Goal: Register for event/course

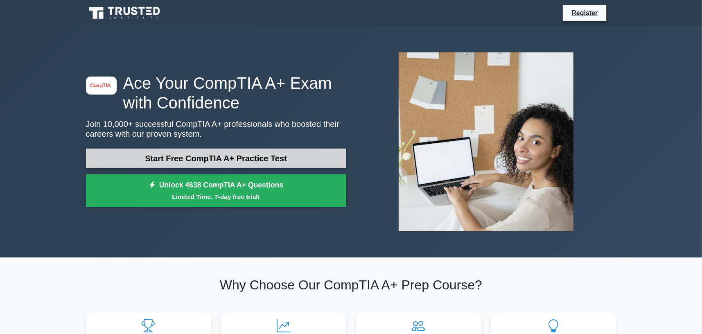
click at [301, 161] on link "Start Free CompTIA A+ Practice Test" at bounding box center [216, 158] width 260 height 20
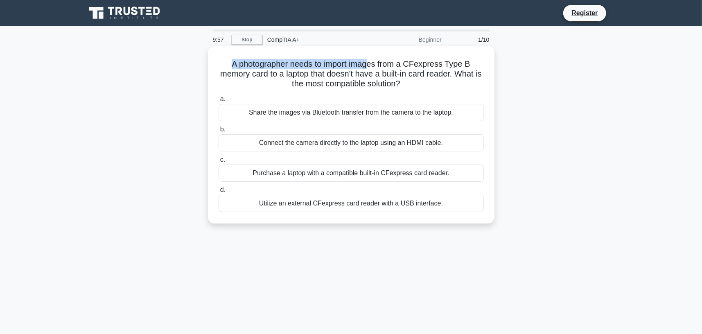
drag, startPoint x: 224, startPoint y: 62, endPoint x: 413, endPoint y: 70, distance: 189.2
click at [372, 65] on h5 "A photographer needs to import images from a CFexpress Type B memory card to a …" at bounding box center [351, 74] width 267 height 30
click at [427, 70] on h5 "A photographer needs to import images from a CFexpress Type B memory card to a …" at bounding box center [351, 74] width 267 height 30
drag, startPoint x: 235, startPoint y: 61, endPoint x: 444, endPoint y: 80, distance: 210.2
click at [444, 80] on h5 "A photographer needs to import images from a CFexpress Type B memory card to a …" at bounding box center [351, 74] width 267 height 30
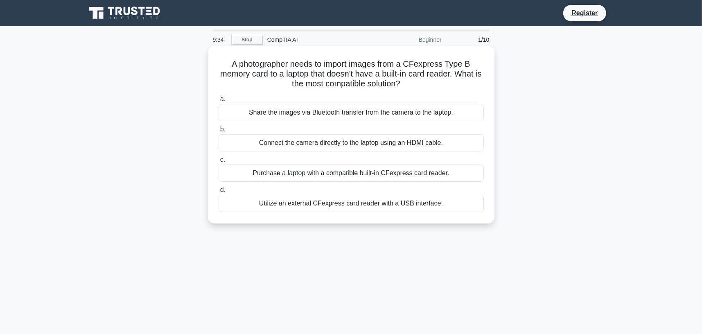
click at [381, 83] on h5 "A photographer needs to import images from a CFexpress Type B memory card to a …" at bounding box center [351, 74] width 267 height 30
click at [413, 202] on div "Utilize an external CFexpress card reader with a USB interface." at bounding box center [350, 203] width 265 height 17
click at [218, 193] on input "d. Utilize an external CFexpress card reader with a USB interface." at bounding box center [218, 189] width 0 height 5
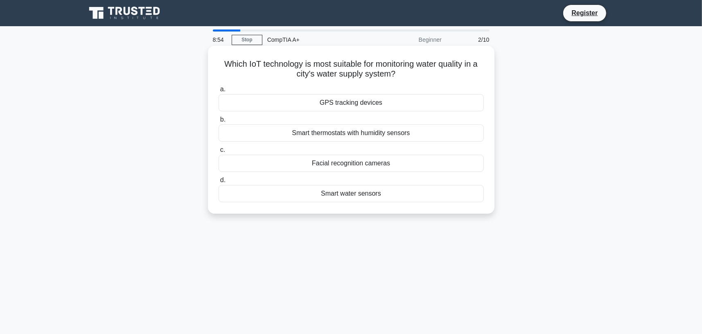
click at [387, 191] on div "Smart water sensors" at bounding box center [350, 193] width 265 height 17
click at [218, 183] on input "d. Smart water sensors" at bounding box center [218, 180] width 0 height 5
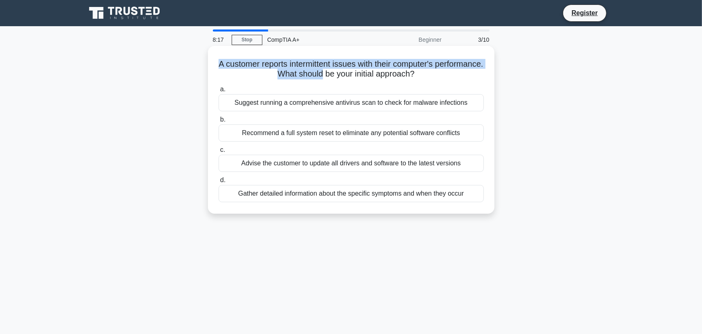
drag, startPoint x: 241, startPoint y: 68, endPoint x: 317, endPoint y: 71, distance: 76.1
click at [346, 71] on h5 "A customer reports intermittent issues with their computer's performance. What …" at bounding box center [351, 69] width 267 height 20
click at [289, 69] on h5 "A customer reports intermittent issues with their computer's performance. What …" at bounding box center [351, 69] width 267 height 20
drag, startPoint x: 251, startPoint y: 63, endPoint x: 281, endPoint y: 74, distance: 32.6
click at [281, 74] on h5 "A customer reports intermittent issues with their computer's performance. What …" at bounding box center [351, 69] width 267 height 20
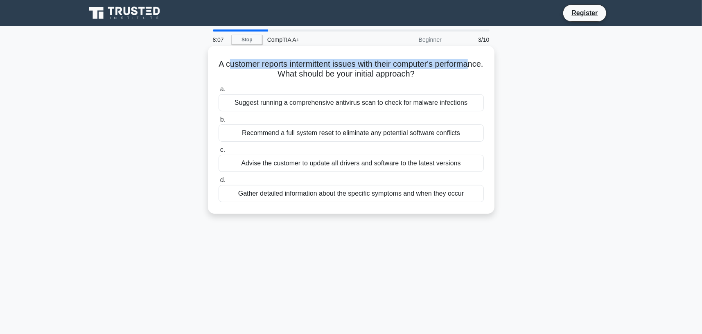
drag, startPoint x: 313, startPoint y: 74, endPoint x: 446, endPoint y: 77, distance: 133.4
click at [446, 77] on h5 "A customer reports intermittent issues with their computer's performance. What …" at bounding box center [351, 69] width 267 height 20
click at [348, 164] on div "Advise the customer to update all drivers and software to the latest versions" at bounding box center [350, 163] width 265 height 17
click at [218, 153] on input "c. Advise the customer to update all drivers and software to the latest versions" at bounding box center [218, 149] width 0 height 5
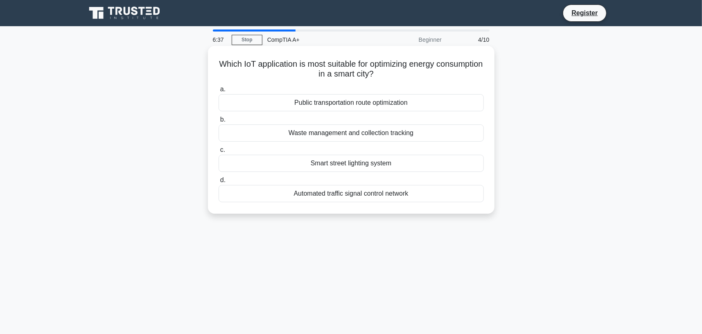
click at [418, 102] on div "Public transportation route optimization" at bounding box center [350, 102] width 265 height 17
click at [218, 92] on input "a. Public transportation route optimization" at bounding box center [218, 89] width 0 height 5
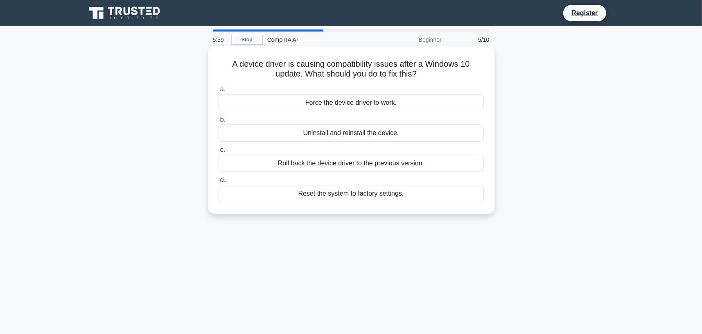
click at [380, 135] on div "Uninstall and reinstall the device." at bounding box center [350, 132] width 265 height 17
click at [218, 122] on input "b. Uninstall and reinstall the device." at bounding box center [218, 119] width 0 height 5
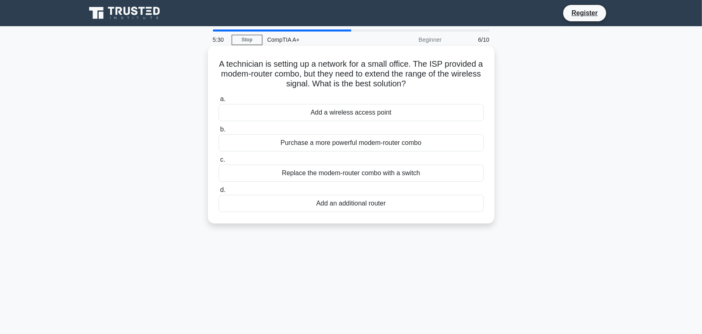
click at [383, 207] on div "Add an additional router" at bounding box center [350, 203] width 265 height 17
click at [218, 193] on input "d. Add an additional router" at bounding box center [218, 189] width 0 height 5
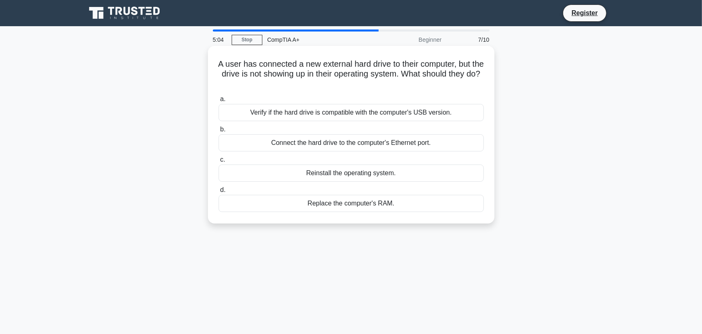
drag, startPoint x: 456, startPoint y: 115, endPoint x: 492, endPoint y: 91, distance: 43.3
click at [492, 91] on div "A user has connected a new external hard drive to their computer, but the drive…" at bounding box center [351, 135] width 286 height 178
click at [387, 128] on label "b. Connect the hard drive to the computer's Ethernet port." at bounding box center [350, 137] width 265 height 27
click at [218, 128] on input "b. Connect the hard drive to the computer's Ethernet port." at bounding box center [218, 129] width 0 height 5
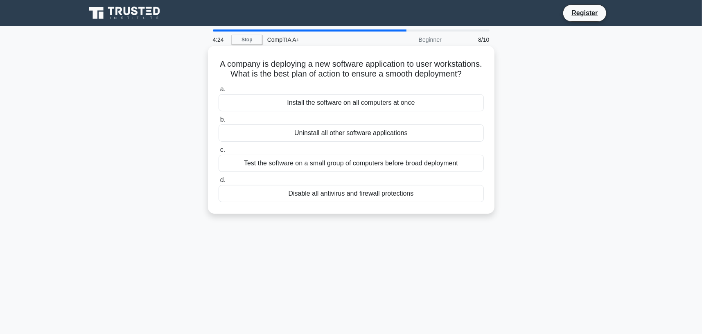
click at [399, 172] on div "Test the software on a small group of computers before broad deployment" at bounding box center [350, 163] width 265 height 17
click at [218, 153] on input "c. Test the software on a small group of computers before broad deployment" at bounding box center [218, 149] width 0 height 5
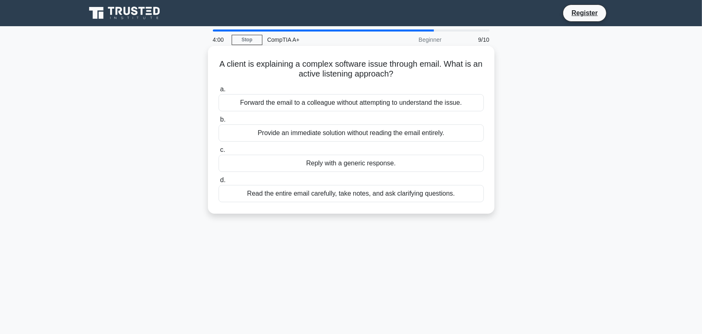
click at [432, 196] on div "Read the entire email carefully, take notes, and ask clarifying questions." at bounding box center [350, 193] width 265 height 17
click at [218, 183] on input "d. Read the entire email carefully, take notes, and ask clarifying questions." at bounding box center [218, 180] width 0 height 5
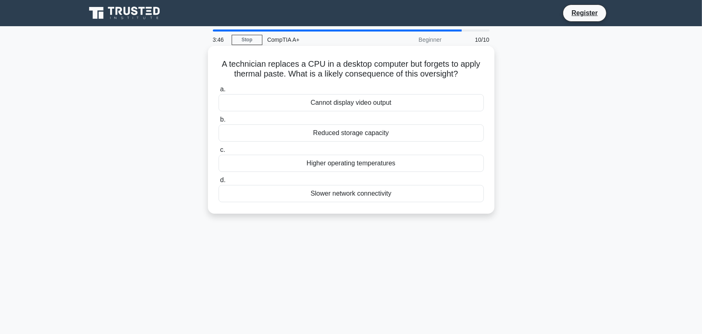
click at [402, 164] on div "Higher operating temperatures" at bounding box center [350, 163] width 265 height 17
click at [218, 153] on input "c. Higher operating temperatures" at bounding box center [218, 149] width 0 height 5
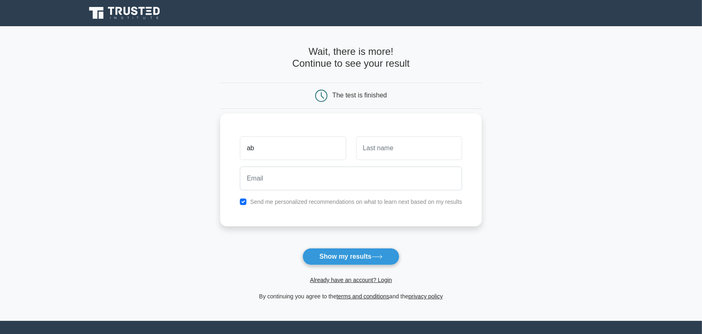
type input "a"
type input "luke"
type input "smith"
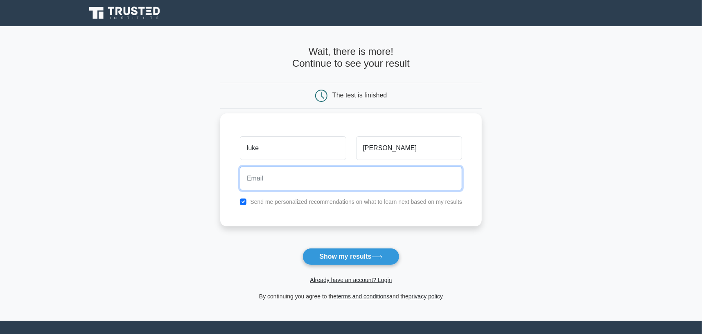
click at [347, 171] on input "email" at bounding box center [351, 178] width 222 height 24
type input "katut"
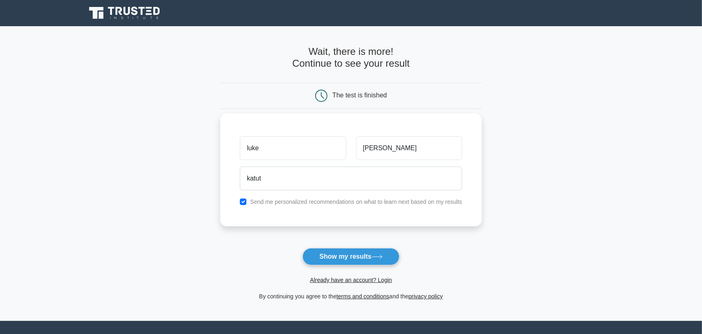
click at [264, 201] on label "Send me personalized recommendations on what to learn next based on my results" at bounding box center [356, 201] width 212 height 7
drag, startPoint x: 248, startPoint y: 200, endPoint x: 243, endPoint y: 200, distance: 4.5
click at [246, 200] on div "Send me personalized recommendations on what to learn next based on my results" at bounding box center [351, 202] width 232 height 10
click at [243, 200] on input "checkbox" at bounding box center [243, 201] width 7 height 7
checkbox input "false"
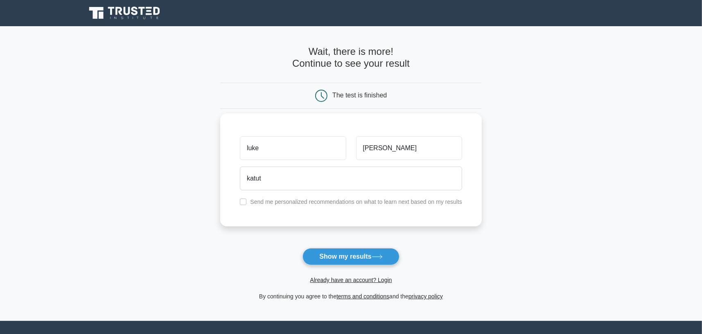
drag, startPoint x: 342, startPoint y: 195, endPoint x: 391, endPoint y: 201, distance: 49.1
click at [342, 195] on div "luke smith katut Send me personalized recommendations on what to learn next bas…" at bounding box center [350, 169] width 261 height 113
click at [354, 258] on button "Show my results" at bounding box center [350, 256] width 97 height 17
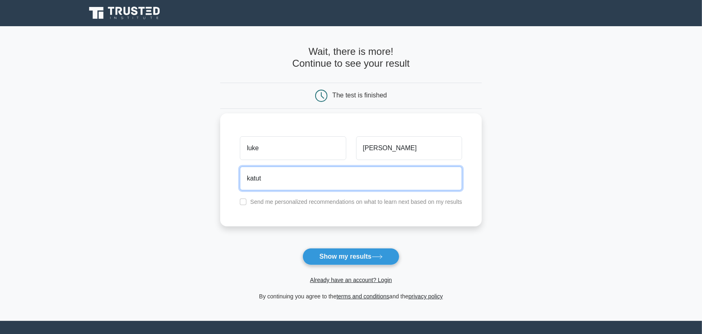
click at [369, 173] on input "katut" at bounding box center [351, 178] width 222 height 24
type input "k"
type input "katutekatataka789@gmail.com"
click at [302, 248] on button "Show my results" at bounding box center [350, 256] width 97 height 17
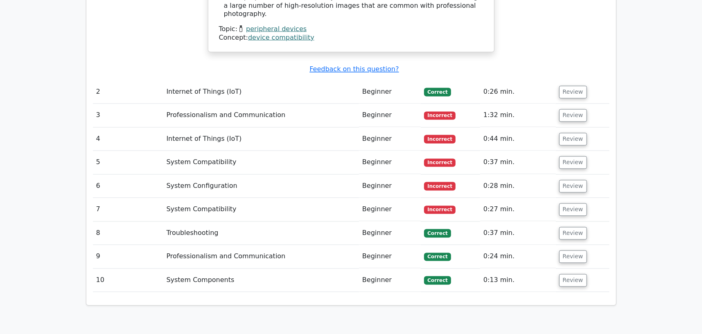
scroll to position [1064, 0]
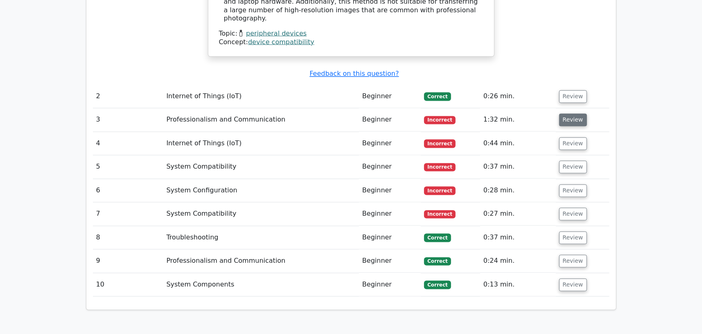
click at [575, 114] on button "Review" at bounding box center [573, 120] width 28 height 13
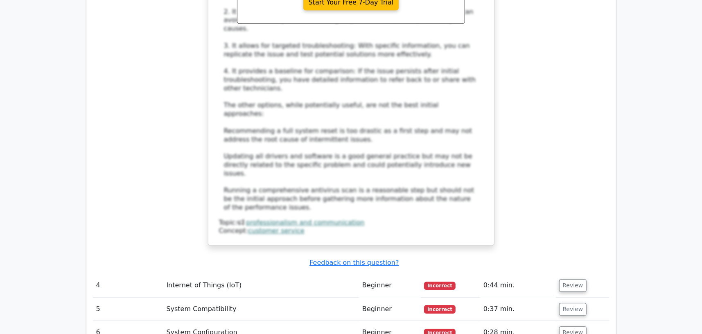
scroll to position [1473, 0]
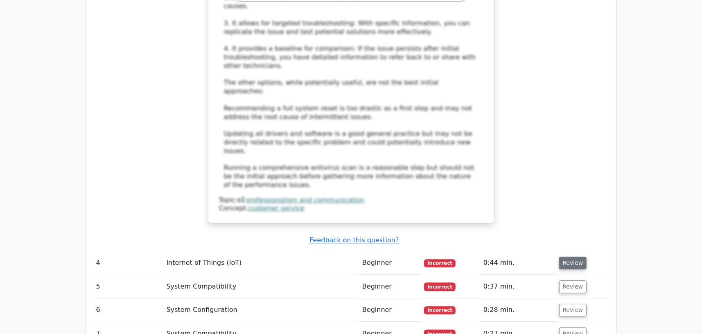
click at [573, 256] on button "Review" at bounding box center [573, 262] width 28 height 13
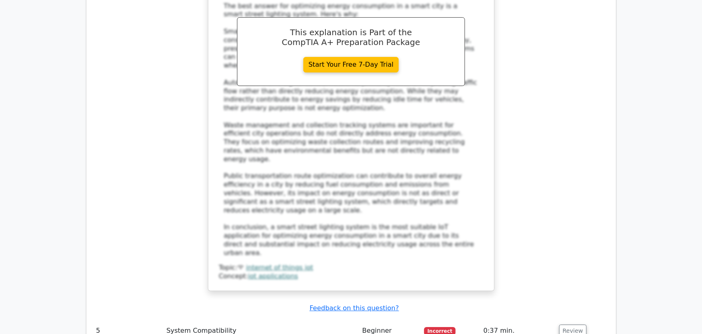
scroll to position [1963, 0]
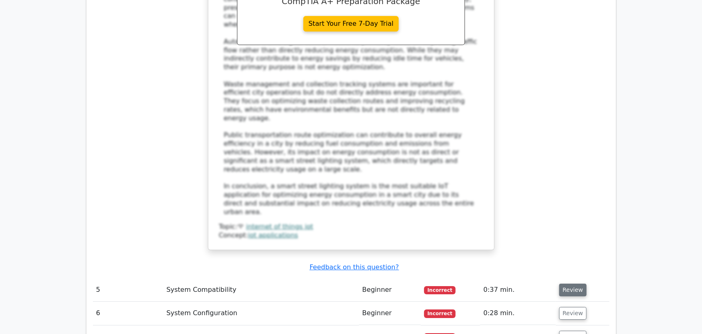
click at [572, 283] on button "Review" at bounding box center [573, 289] width 28 height 13
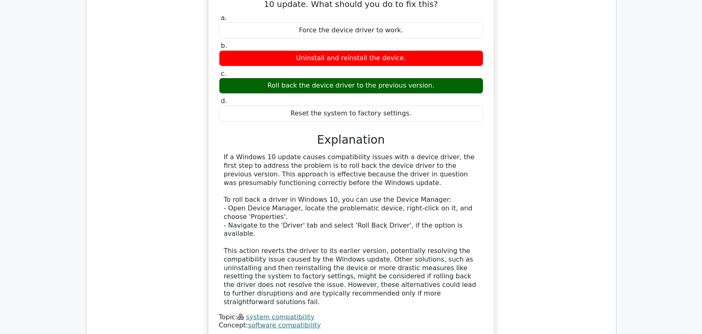
scroll to position [2291, 0]
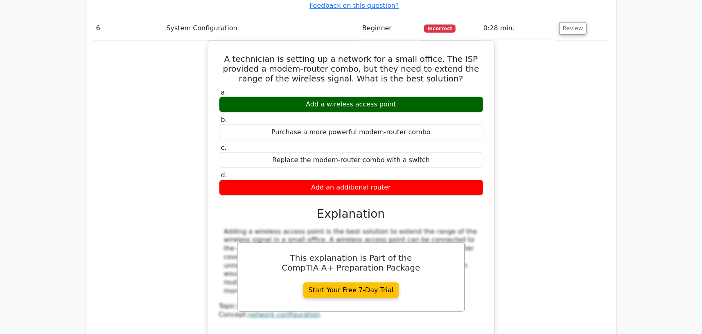
scroll to position [2659, 0]
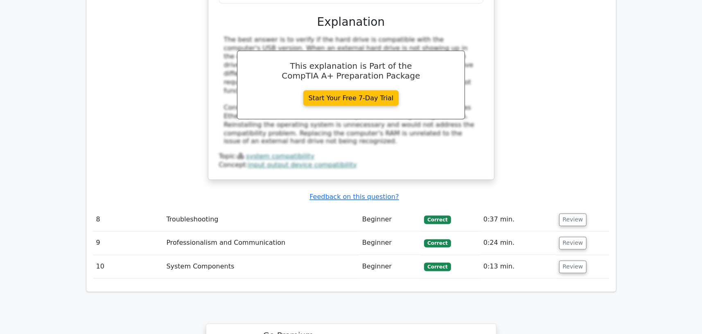
scroll to position [3232, 0]
